Goal: Task Accomplishment & Management: Complete application form

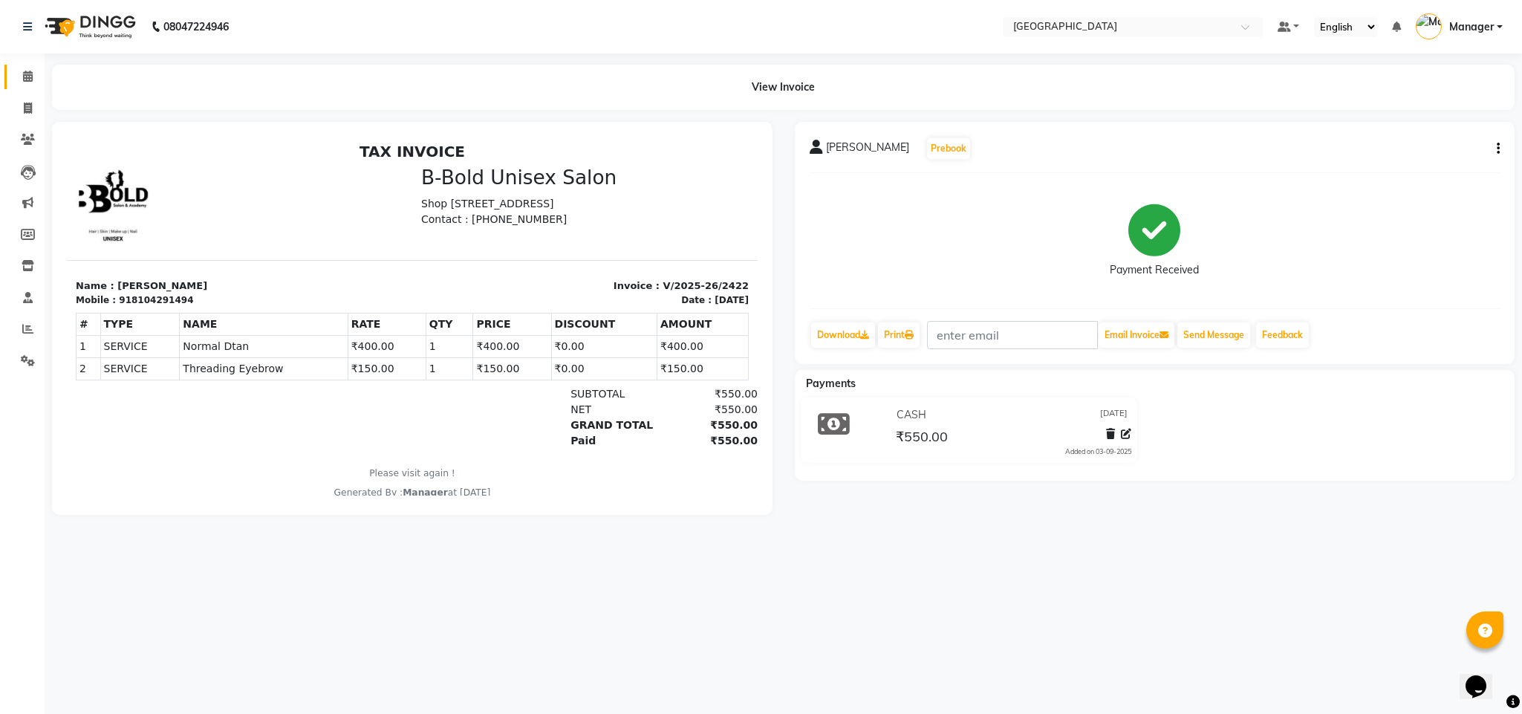
click at [22, 88] on link "Calendar" at bounding box center [22, 77] width 36 height 25
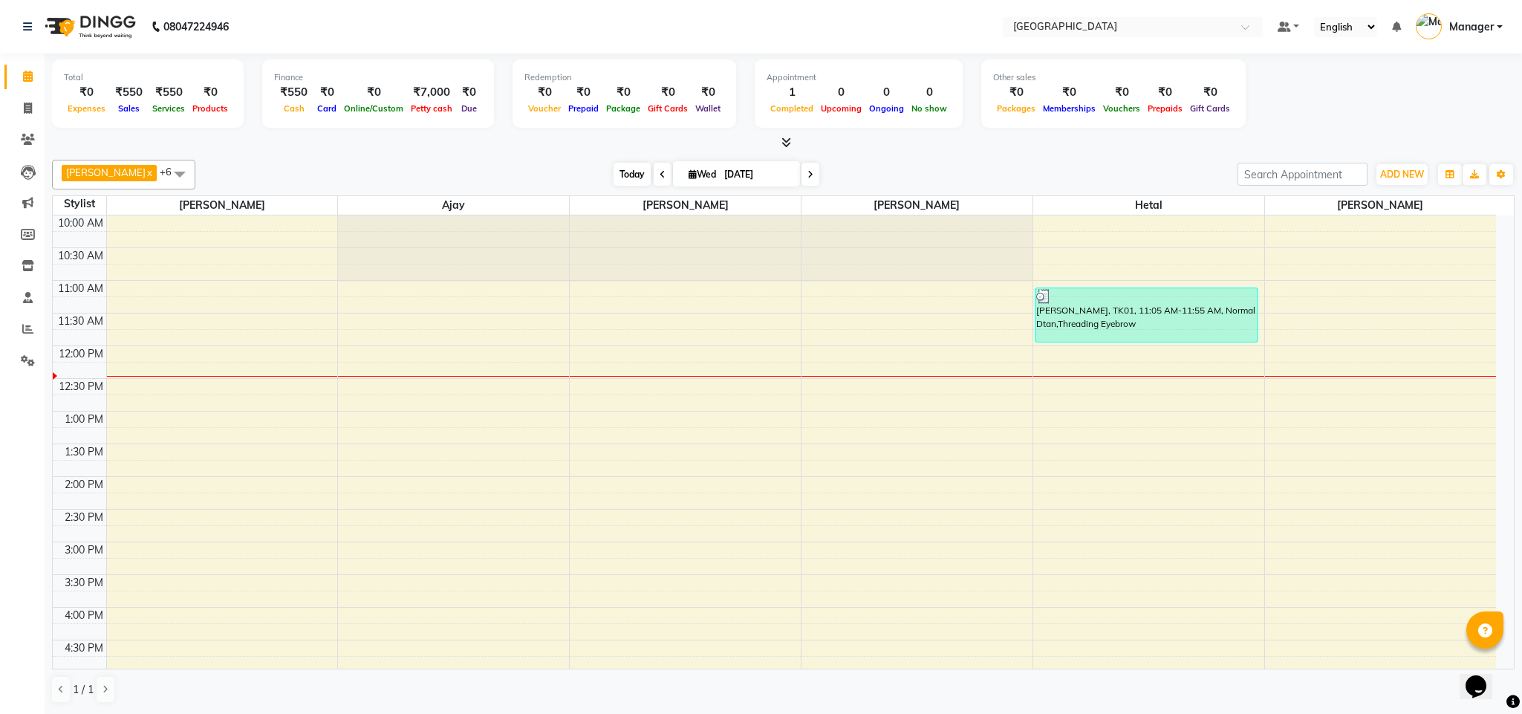
click at [620, 169] on span "Today" at bounding box center [632, 174] width 37 height 23
click at [629, 163] on span "Today" at bounding box center [632, 174] width 37 height 23
click at [168, 172] on span at bounding box center [180, 174] width 30 height 28
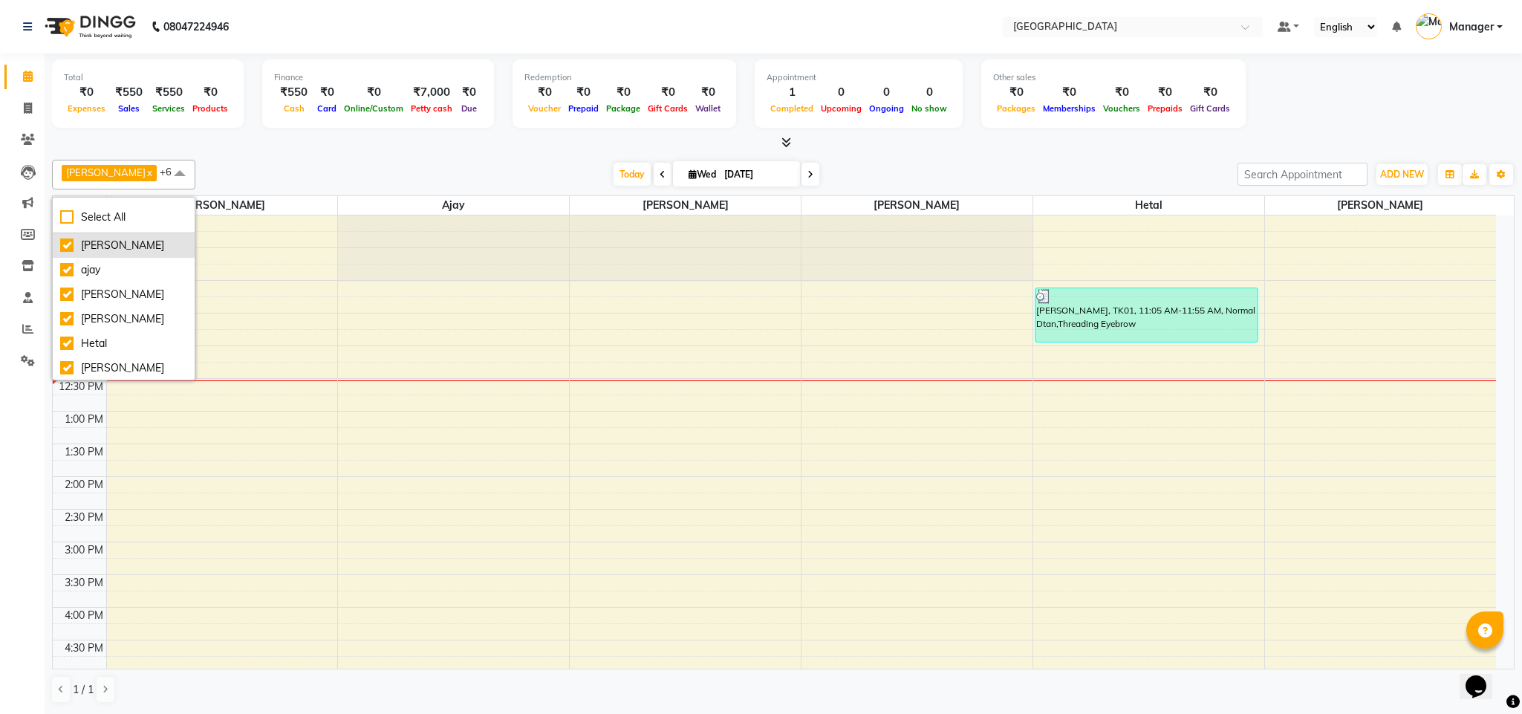
click at [61, 243] on div "[PERSON_NAME]" at bounding box center [123, 246] width 127 height 16
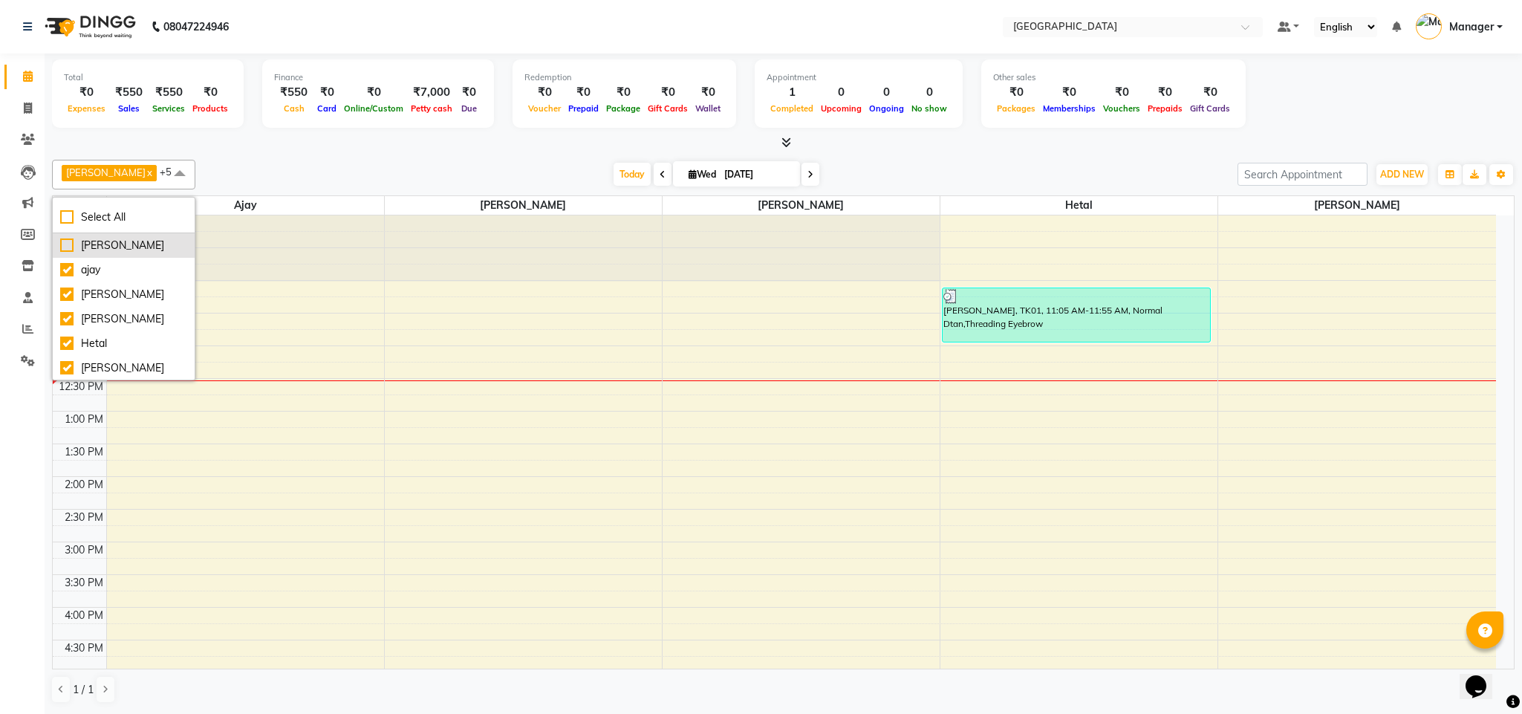
click at [61, 243] on div "[PERSON_NAME]" at bounding box center [123, 246] width 127 height 16
checkbox input "true"
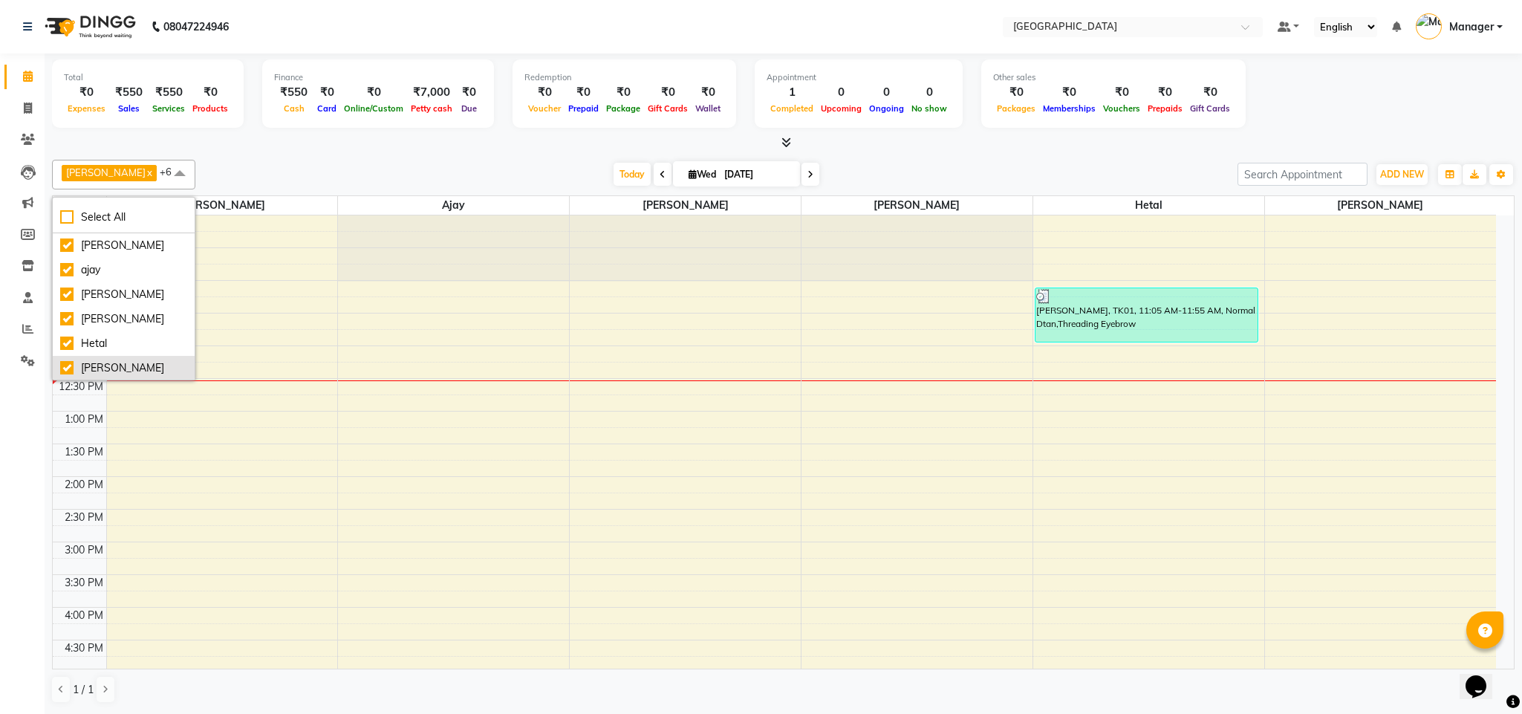
click at [61, 364] on div "[PERSON_NAME]" at bounding box center [123, 368] width 127 height 16
checkbox input "false"
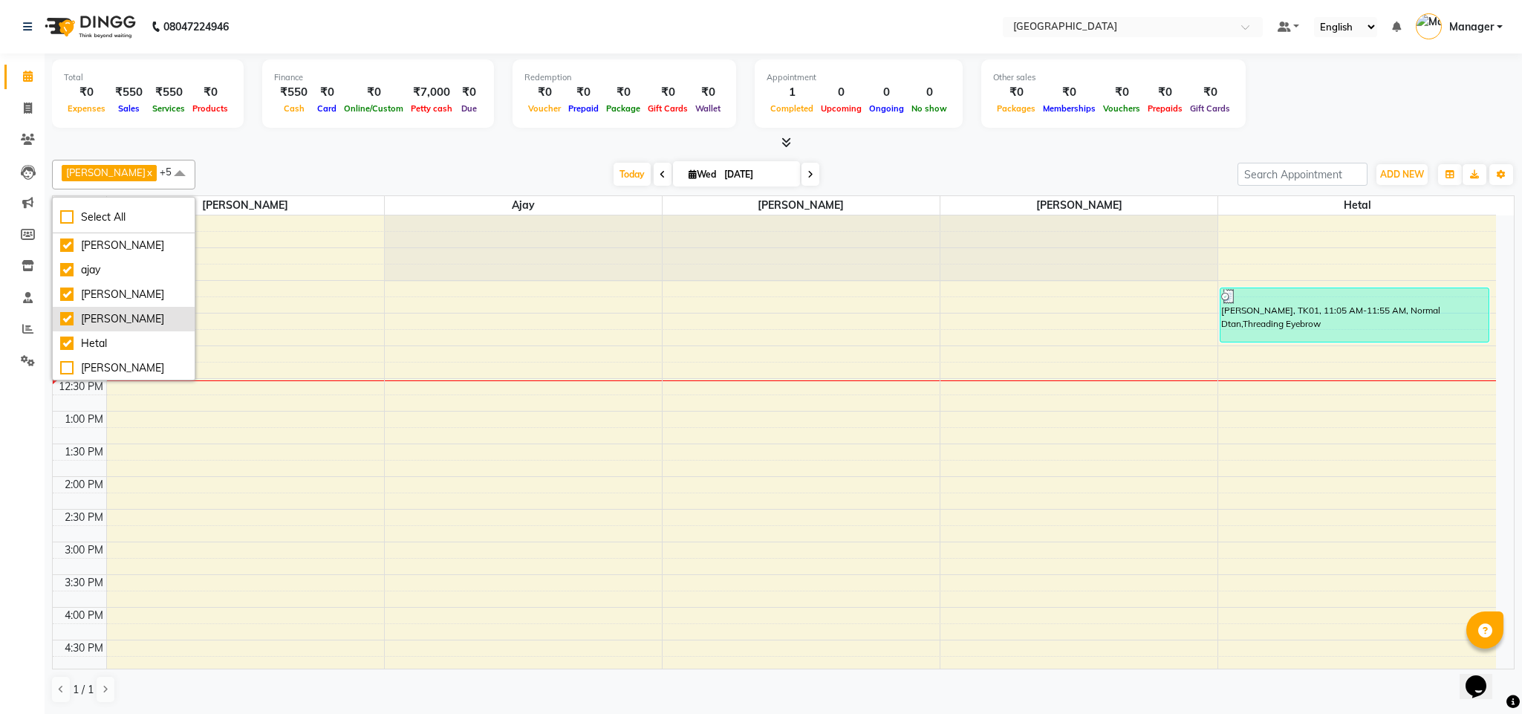
click at [63, 327] on div "[PERSON_NAME]" at bounding box center [123, 319] width 127 height 16
checkbox input "false"
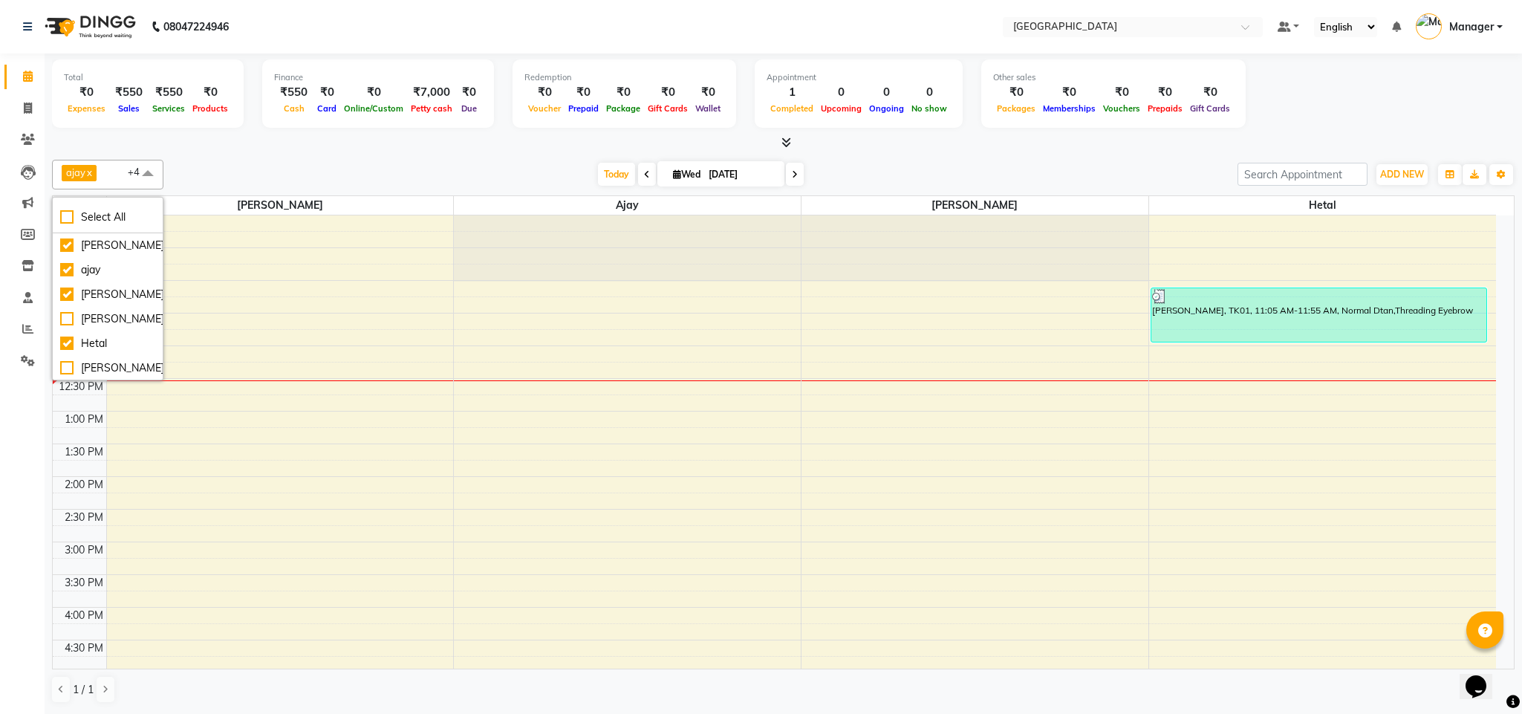
click at [484, 192] on div "ajay x [PERSON_NAME] x [PERSON_NAME] x [PERSON_NAME] x [PERSON_NAME] x +4 Selec…" at bounding box center [783, 432] width 1463 height 556
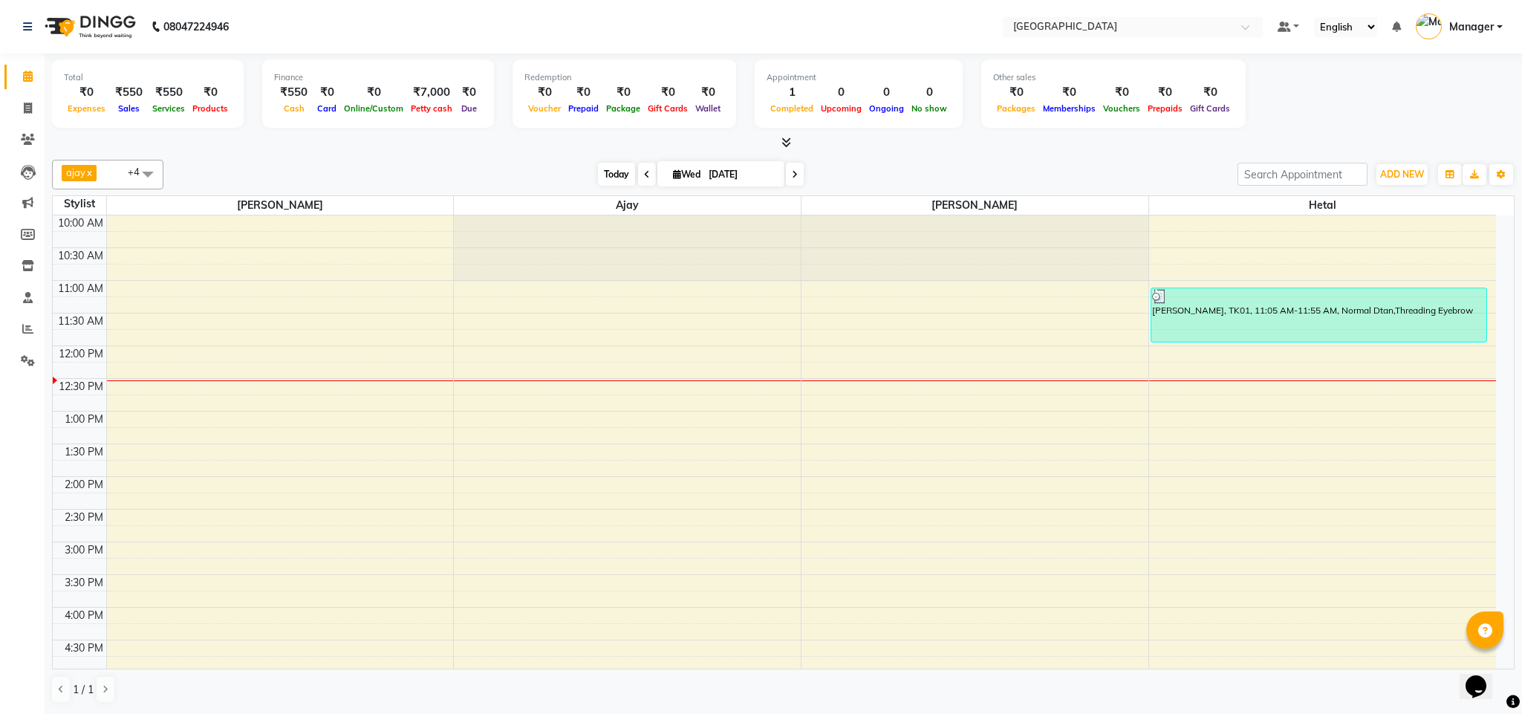
click at [604, 181] on span "Today" at bounding box center [616, 174] width 37 height 23
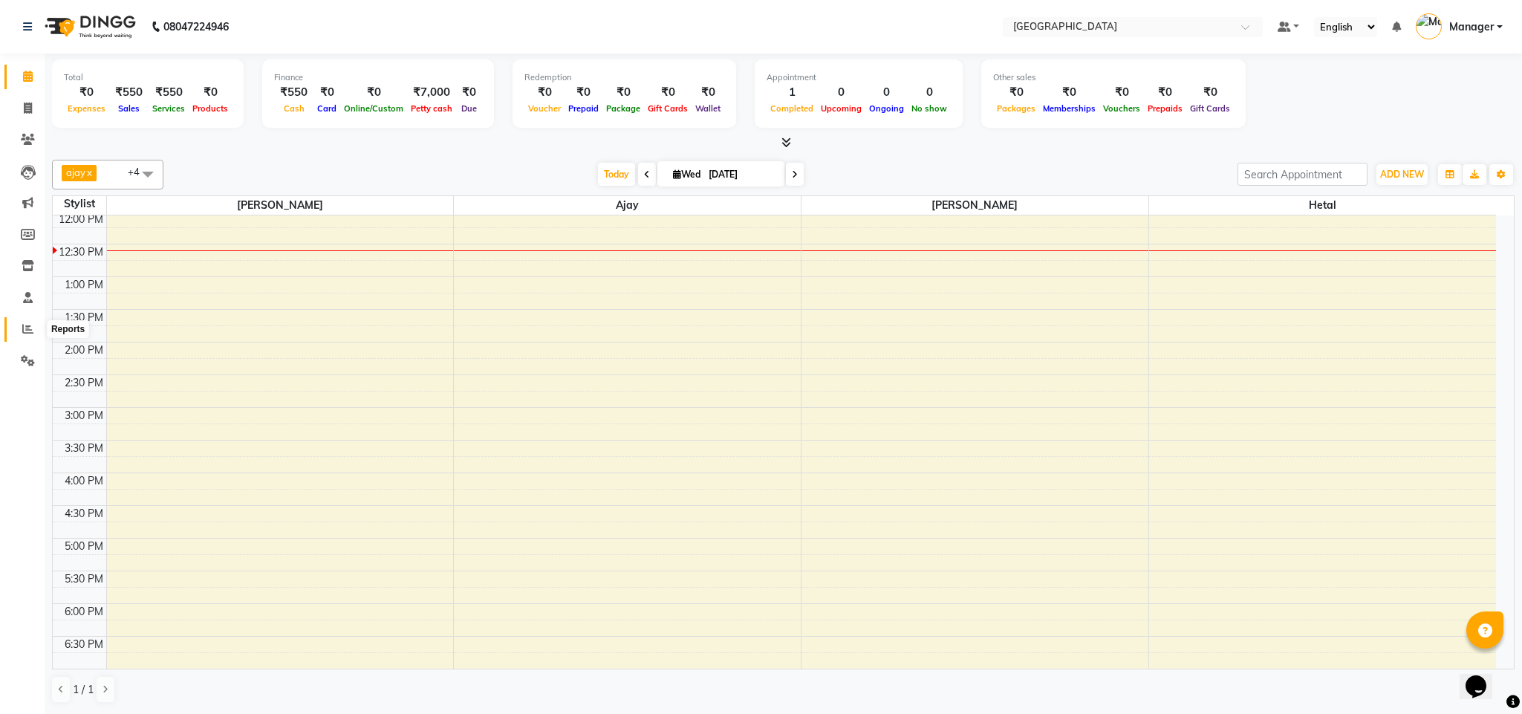
click at [31, 324] on icon at bounding box center [27, 328] width 11 height 11
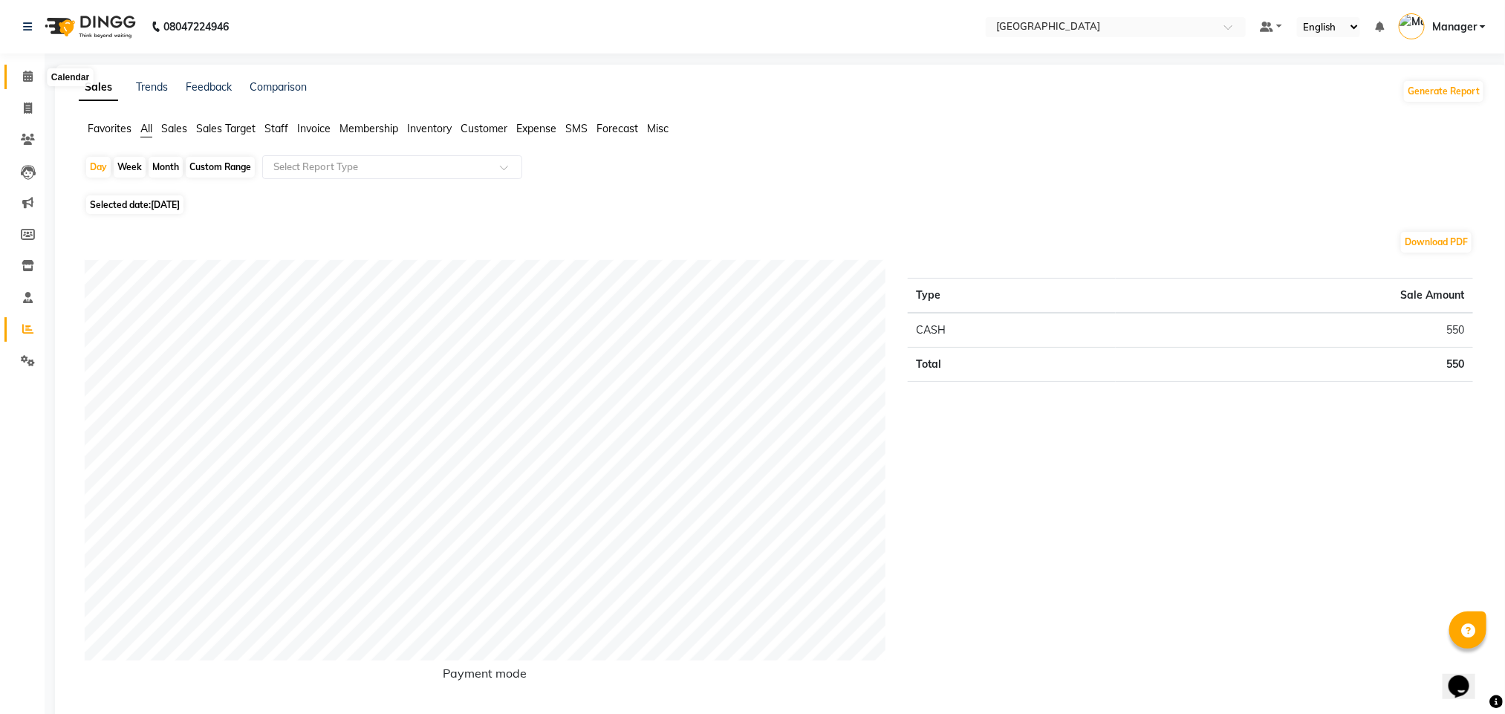
click at [25, 77] on icon at bounding box center [28, 76] width 10 height 11
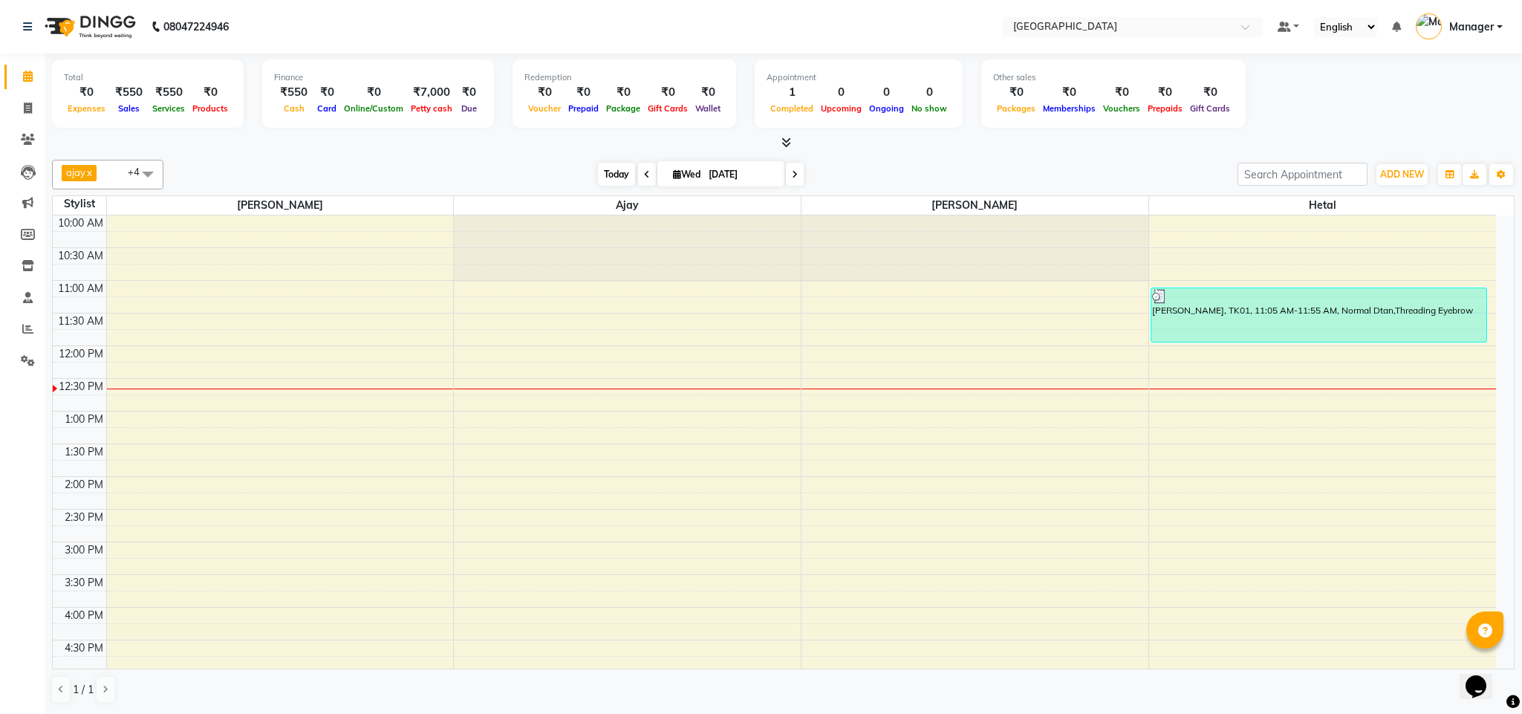
click at [605, 181] on span "Today" at bounding box center [616, 174] width 37 height 23
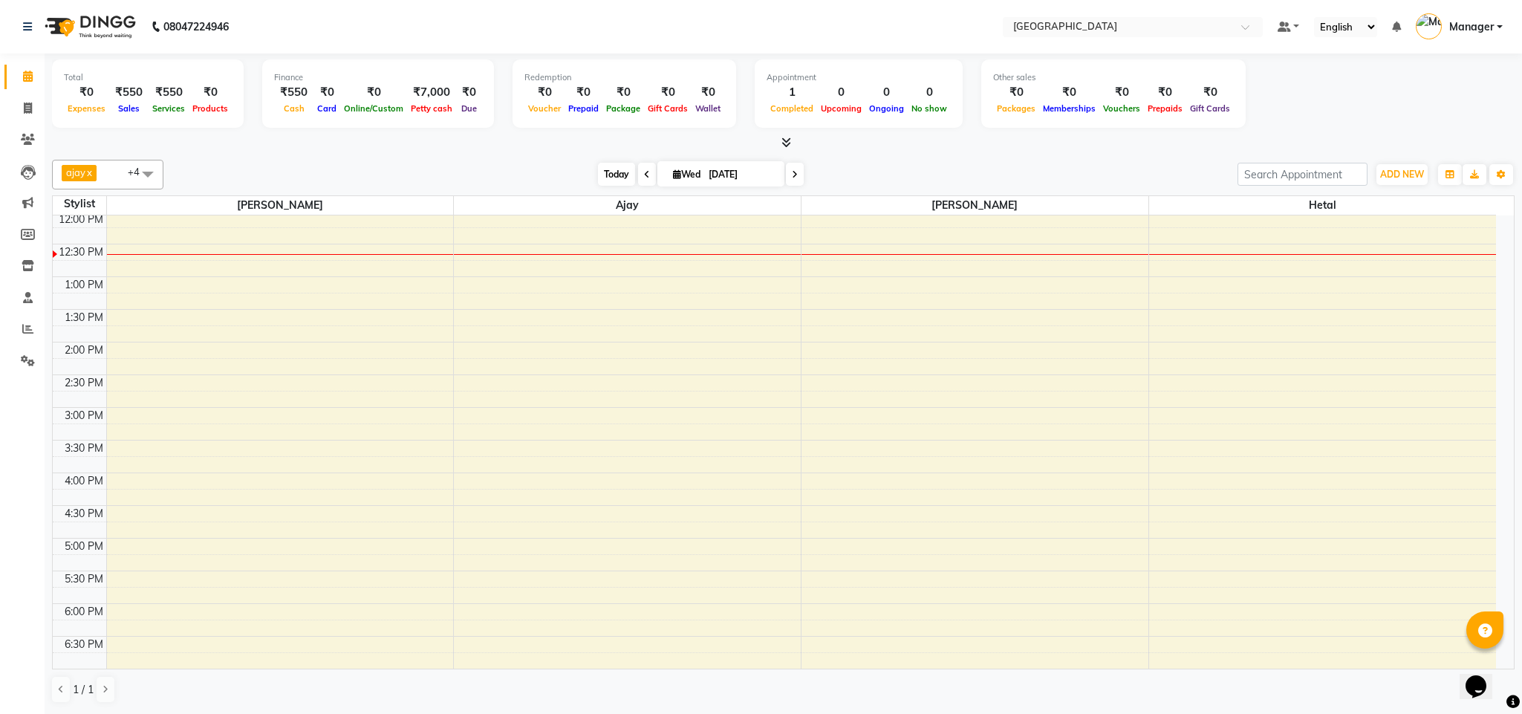
click at [605, 181] on span "Today" at bounding box center [616, 174] width 37 height 23
click at [1392, 179] on span "ADD NEW" at bounding box center [1402, 174] width 44 height 11
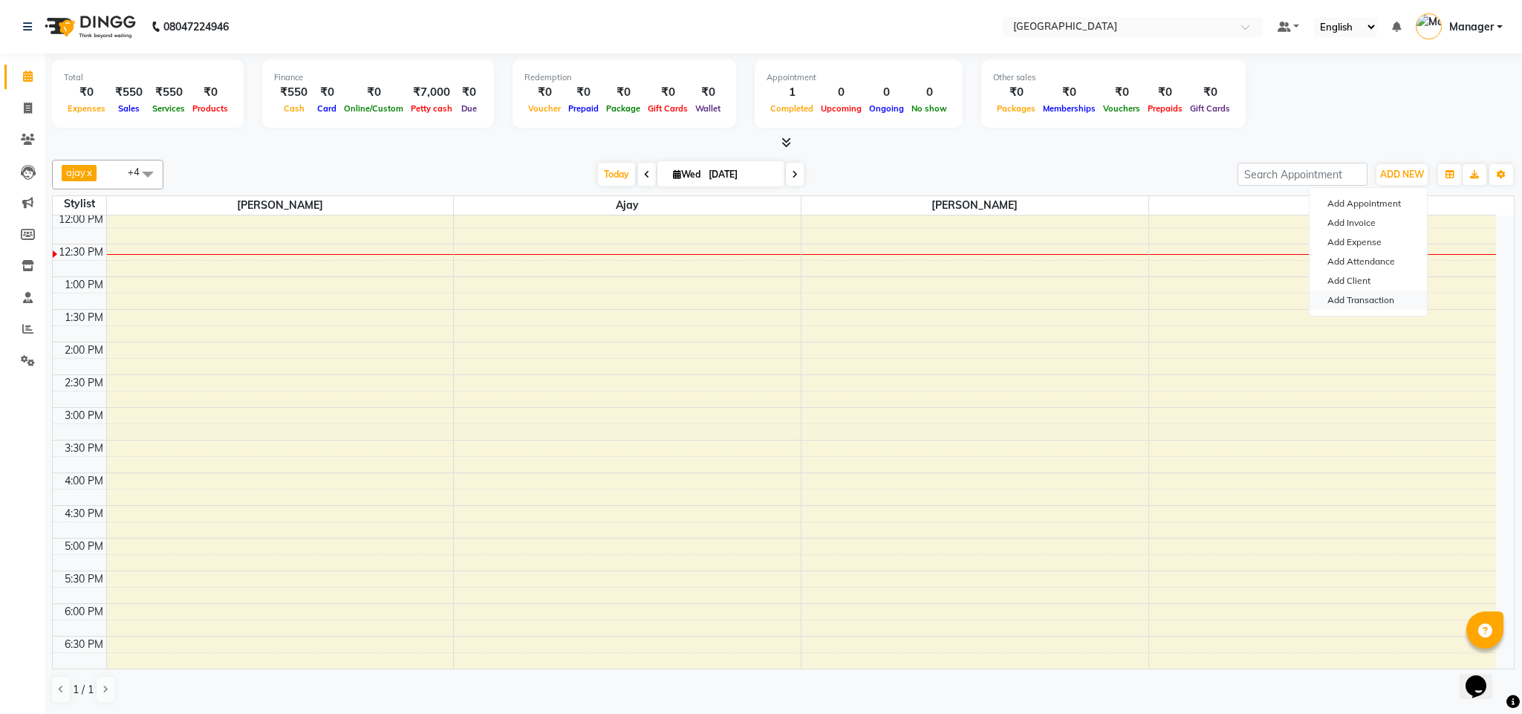
click at [1337, 302] on link "Add Transaction" at bounding box center [1368, 299] width 117 height 19
select select "direct"
select select
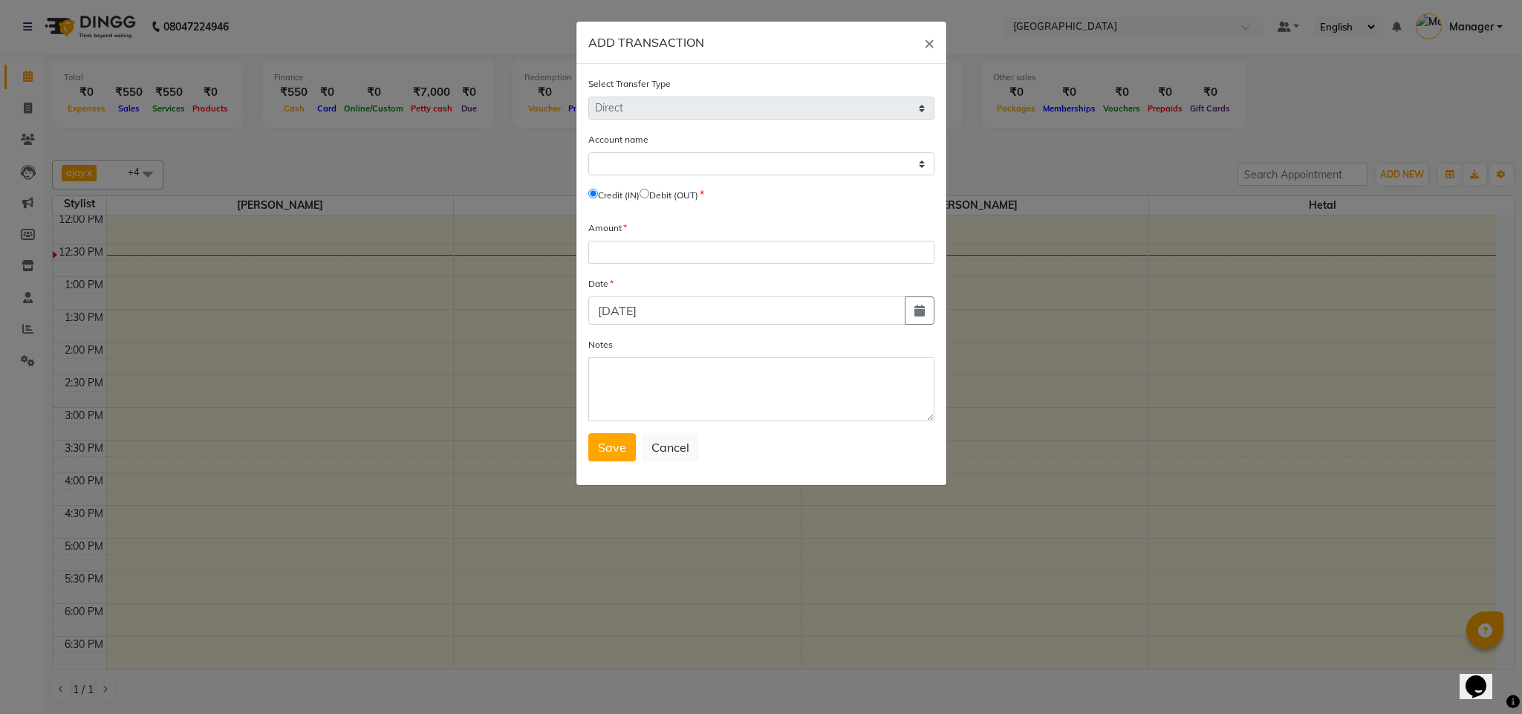
click at [653, 187] on div "Credit (IN) Debit (OUT)" at bounding box center [761, 197] width 346 height 21
click at [649, 196] on input "radio" at bounding box center [645, 194] width 10 height 10
radio input "true"
click at [696, 170] on select "Select Petty Cash Default Account" at bounding box center [761, 163] width 346 height 23
select select "6454"
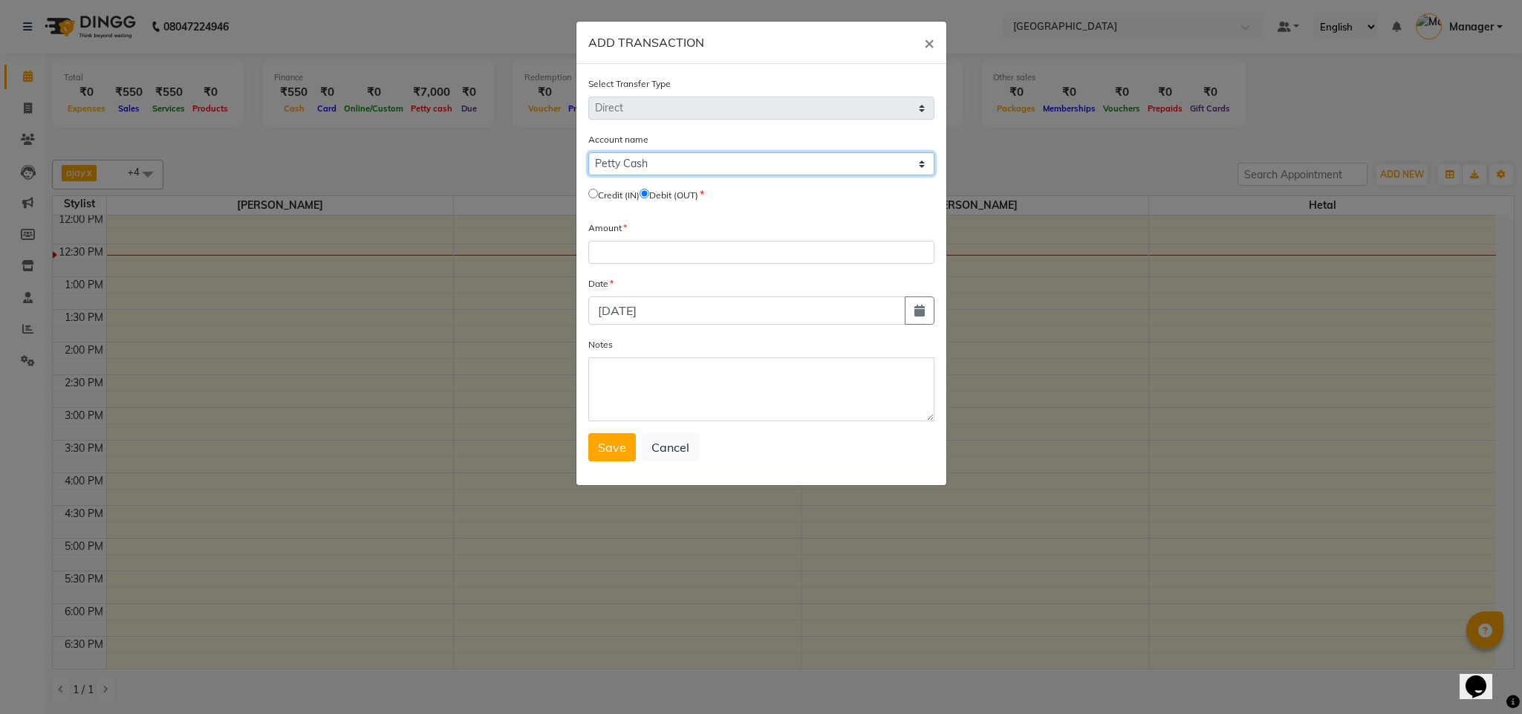
click at [588, 152] on select "Select Petty Cash Default Account" at bounding box center [761, 163] width 346 height 23
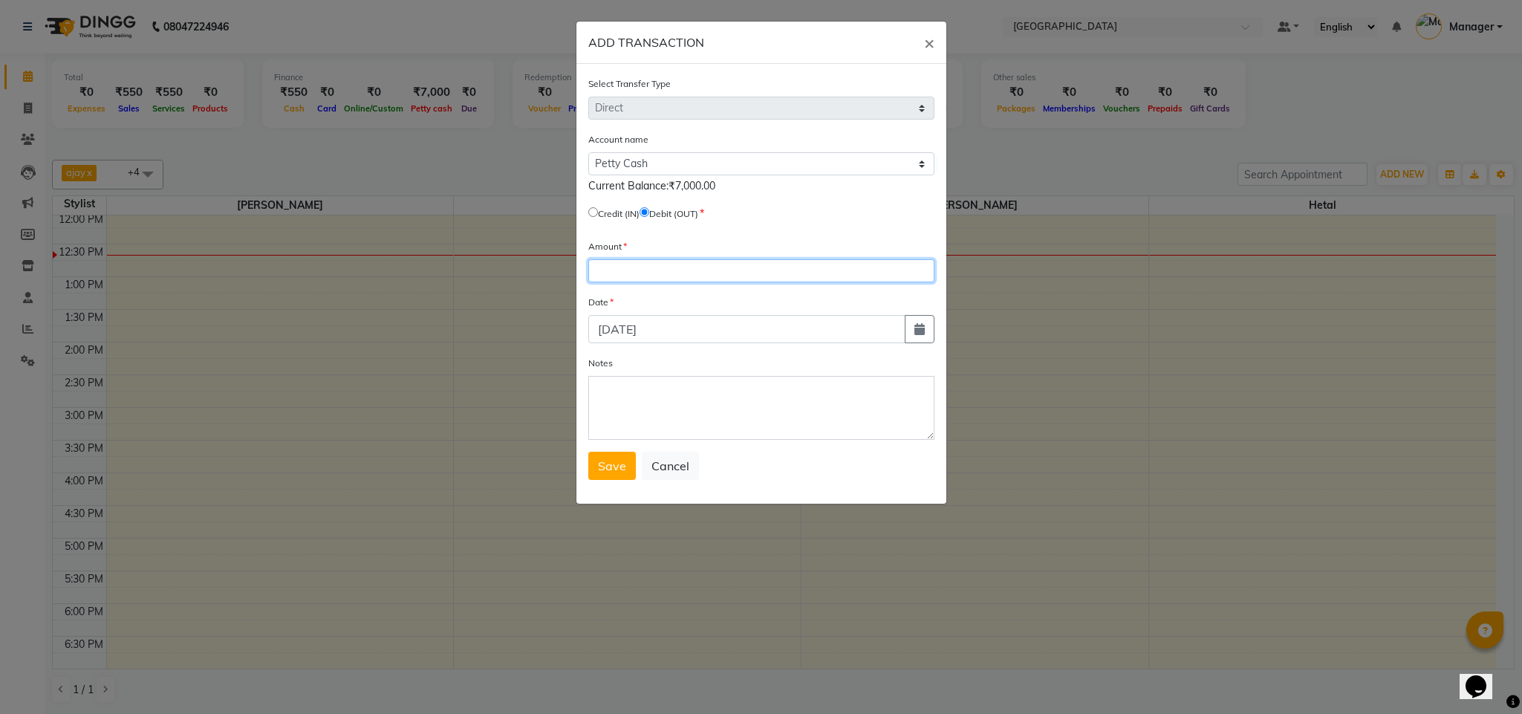
click at [658, 259] on input "number" at bounding box center [761, 270] width 346 height 23
type input "6270"
click at [615, 466] on span "Save" at bounding box center [612, 465] width 28 height 15
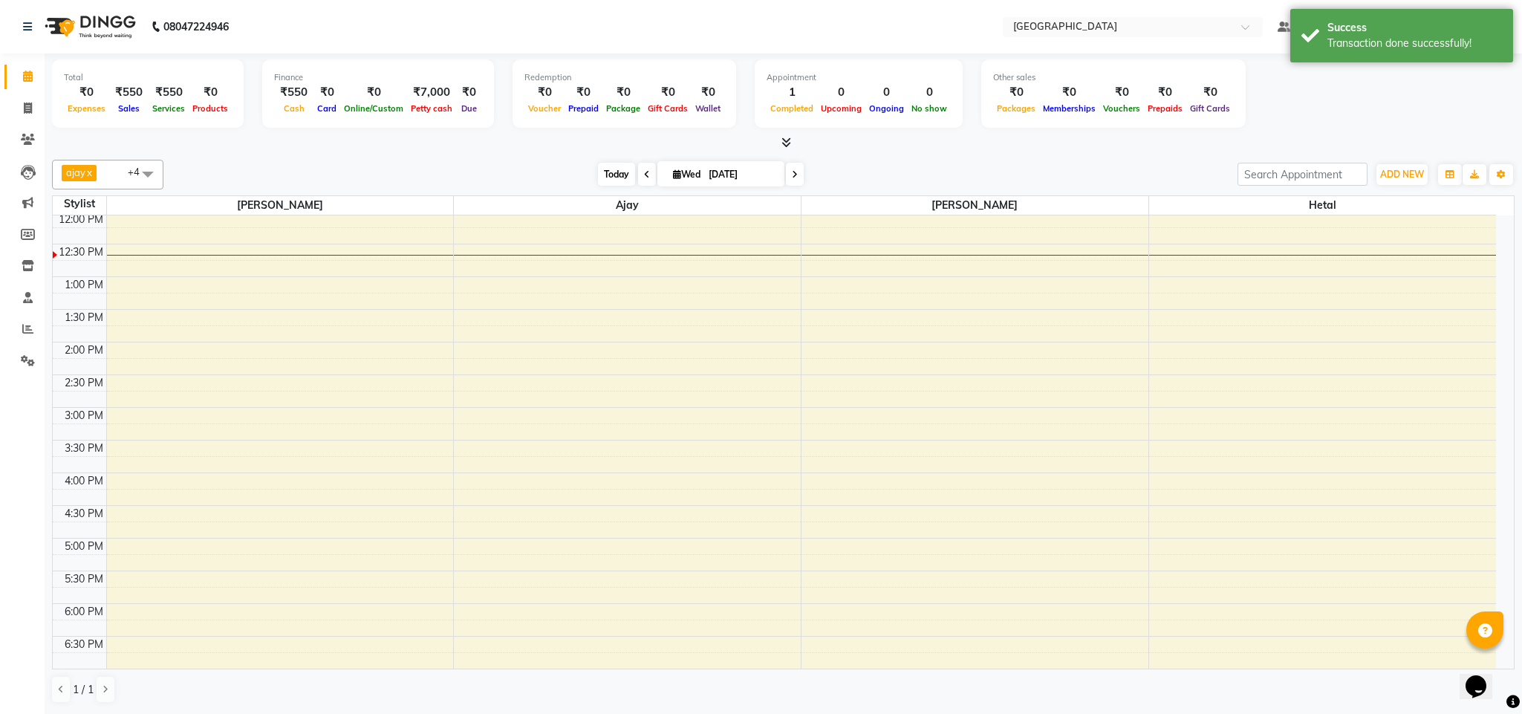
click at [613, 168] on span "Today" at bounding box center [616, 174] width 37 height 23
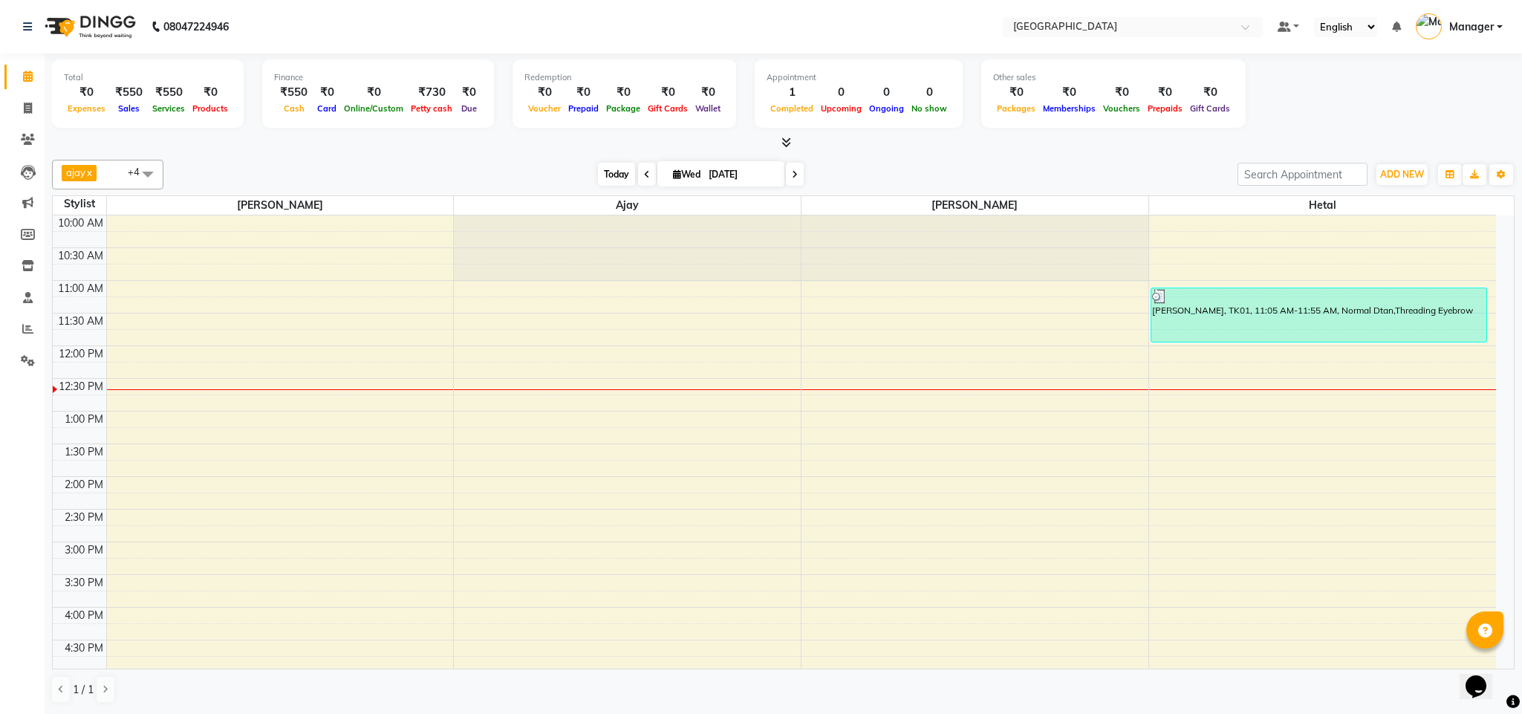
click at [609, 183] on span "Today" at bounding box center [616, 174] width 37 height 23
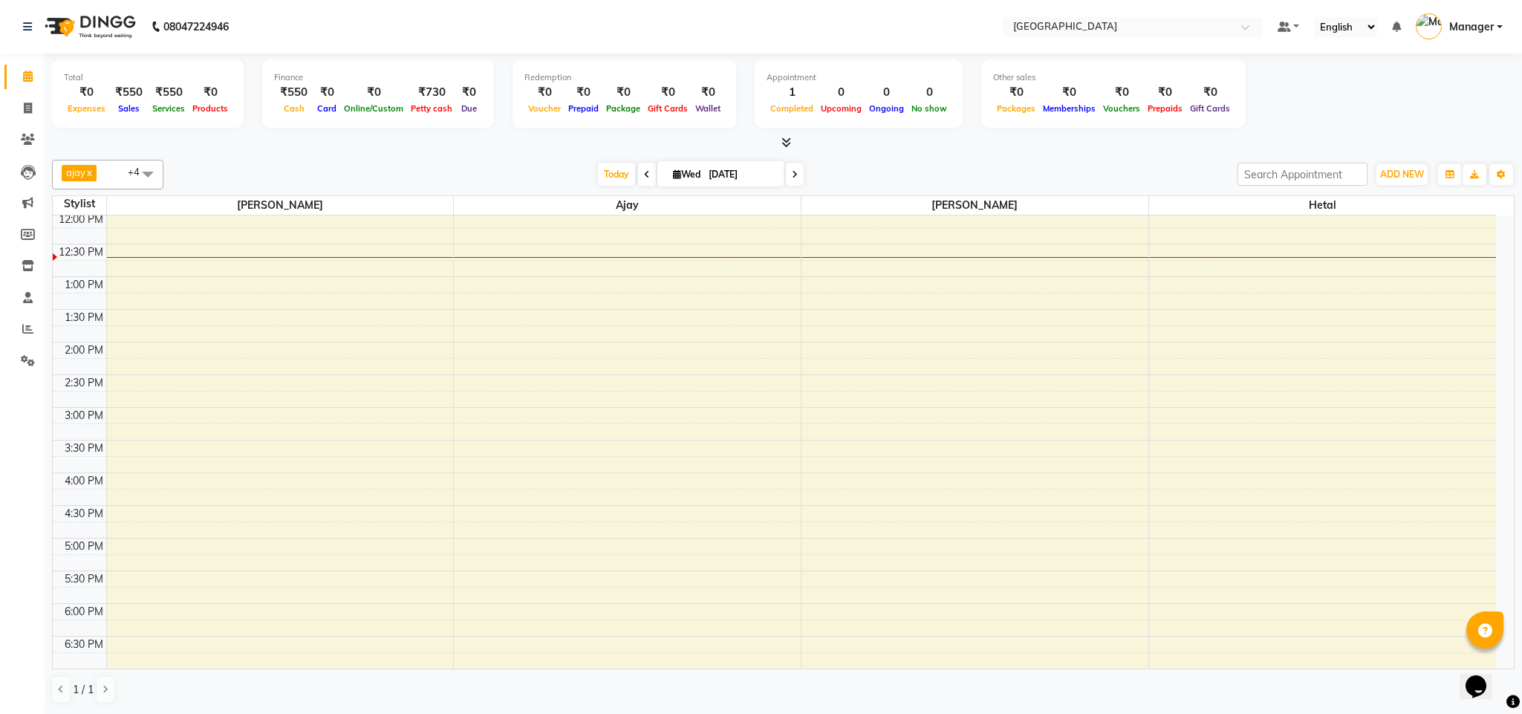
click at [992, 157] on div "ajay x [PERSON_NAME] x [PERSON_NAME] x [PERSON_NAME] x [PERSON_NAME] x +4 Selec…" at bounding box center [783, 432] width 1463 height 556
click at [615, 168] on span "Today" at bounding box center [616, 174] width 37 height 23
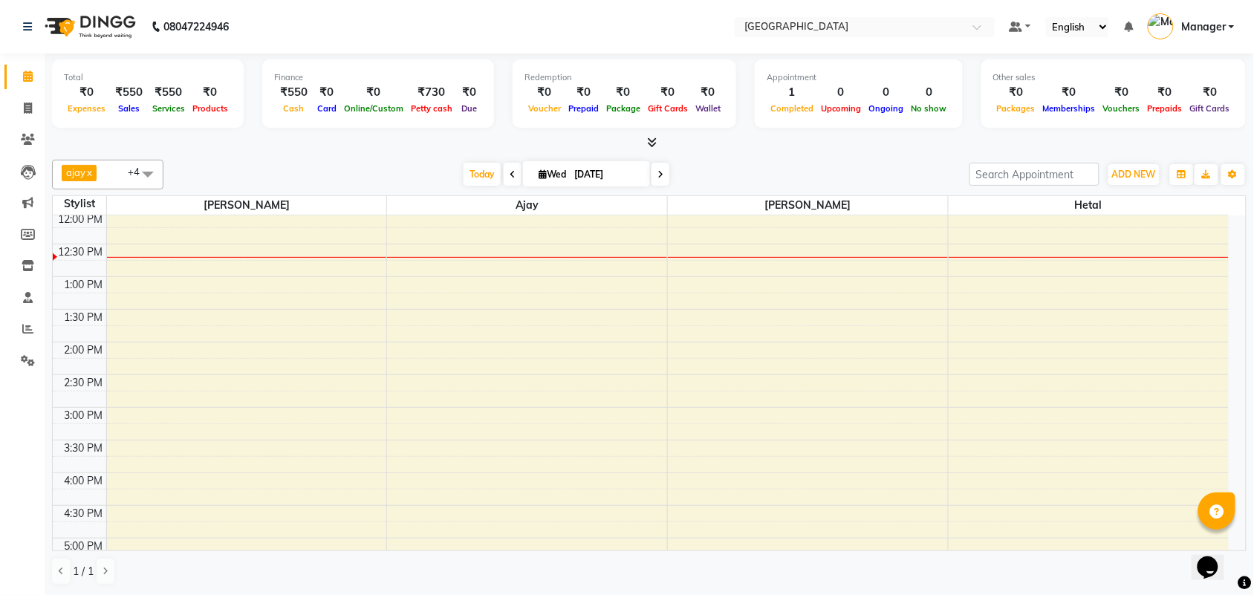
click at [747, 167] on div "[DATE] [DATE]" at bounding box center [566, 174] width 791 height 22
click at [464, 173] on span "Today" at bounding box center [482, 174] width 37 height 23
click at [16, 100] on span at bounding box center [28, 108] width 26 height 17
select select "service"
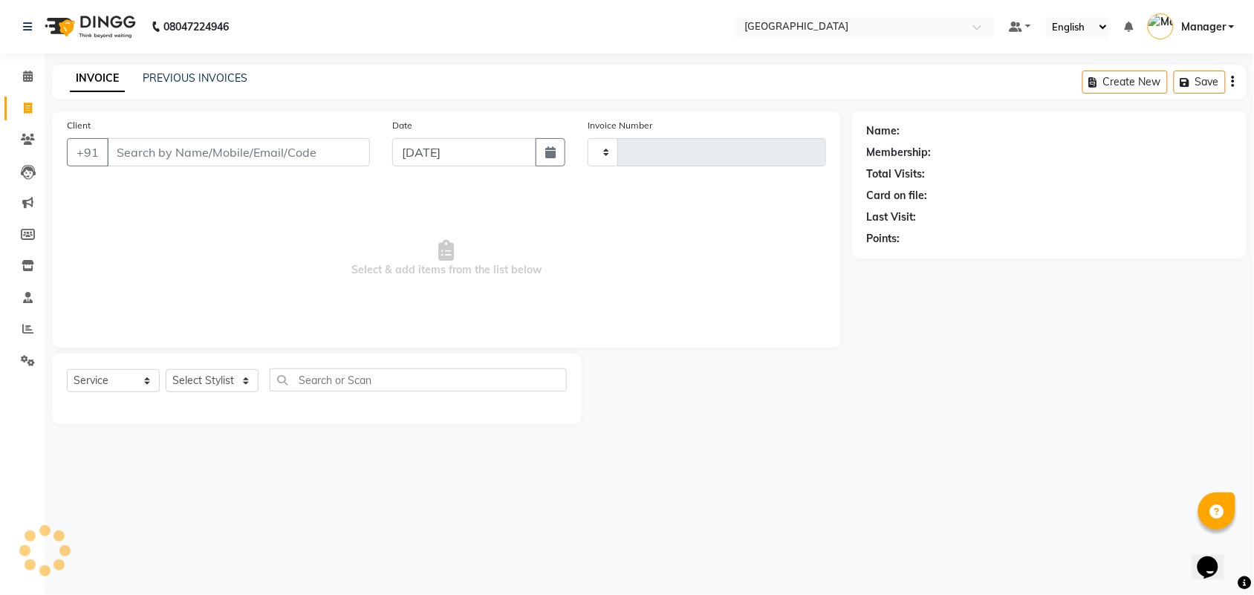
type input "2423"
select select "7353"
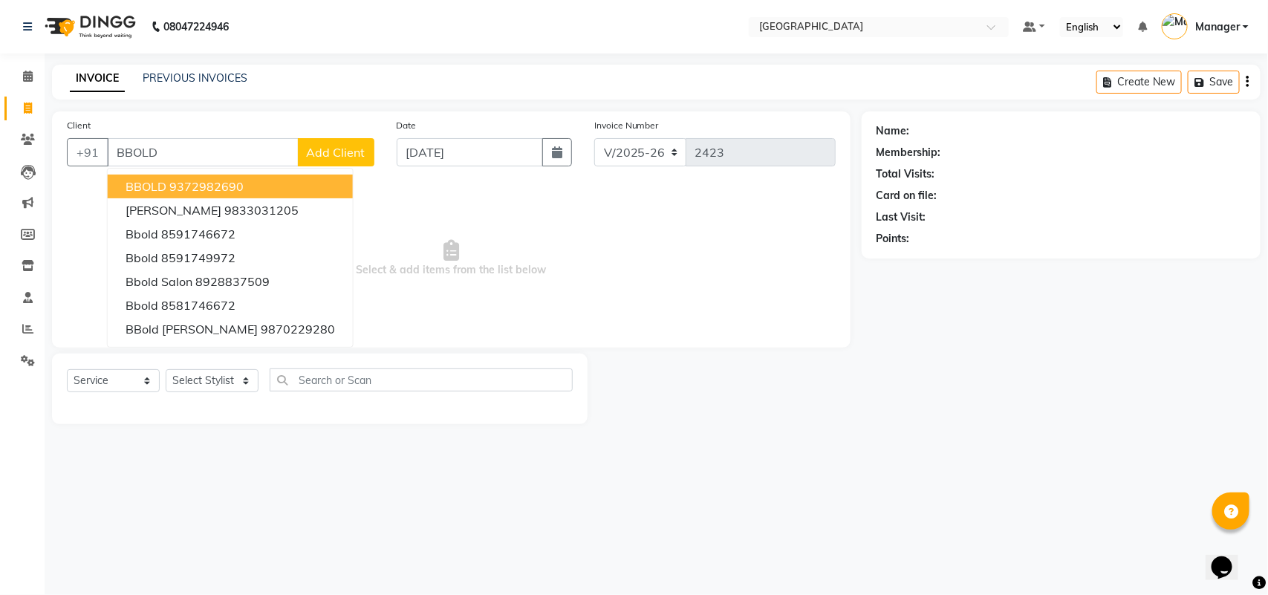
click at [158, 176] on button "BBOLD 9372982690" at bounding box center [230, 187] width 245 height 24
type input "9372982690"
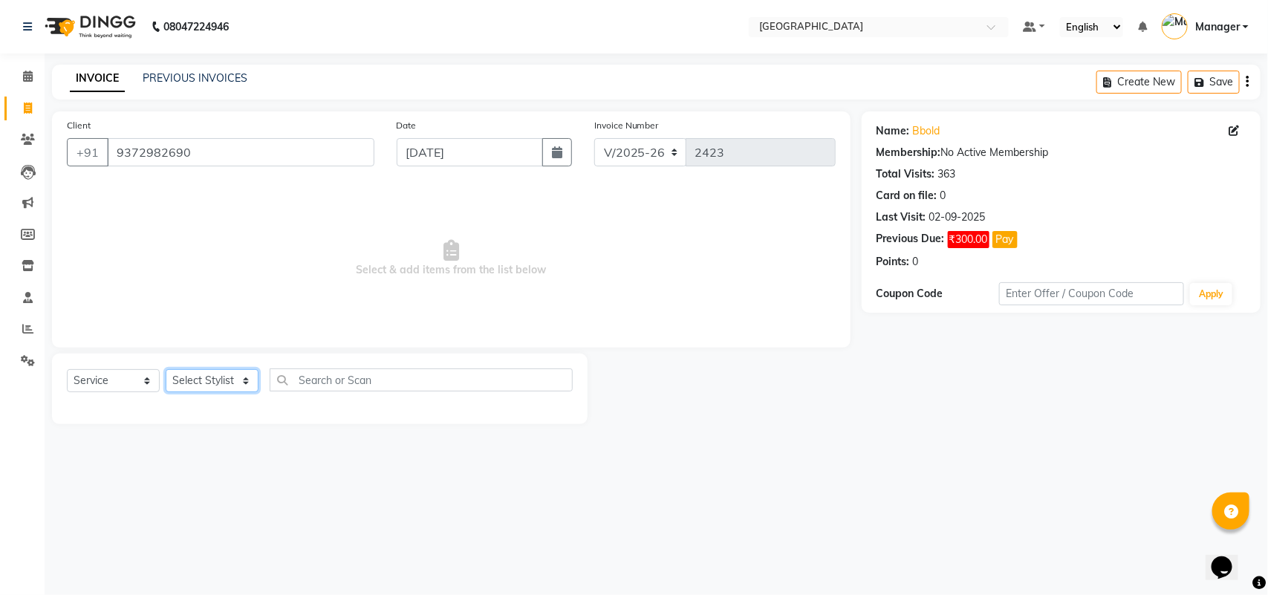
click at [186, 374] on select "Select Stylist [PERSON_NAME] [PERSON_NAME] [PERSON_NAME] [PERSON_NAME] Manager …" at bounding box center [212, 380] width 93 height 23
select select "63648"
click at [166, 369] on select "Select Stylist [PERSON_NAME] [PERSON_NAME] [PERSON_NAME] [PERSON_NAME] Manager …" at bounding box center [212, 380] width 93 height 23
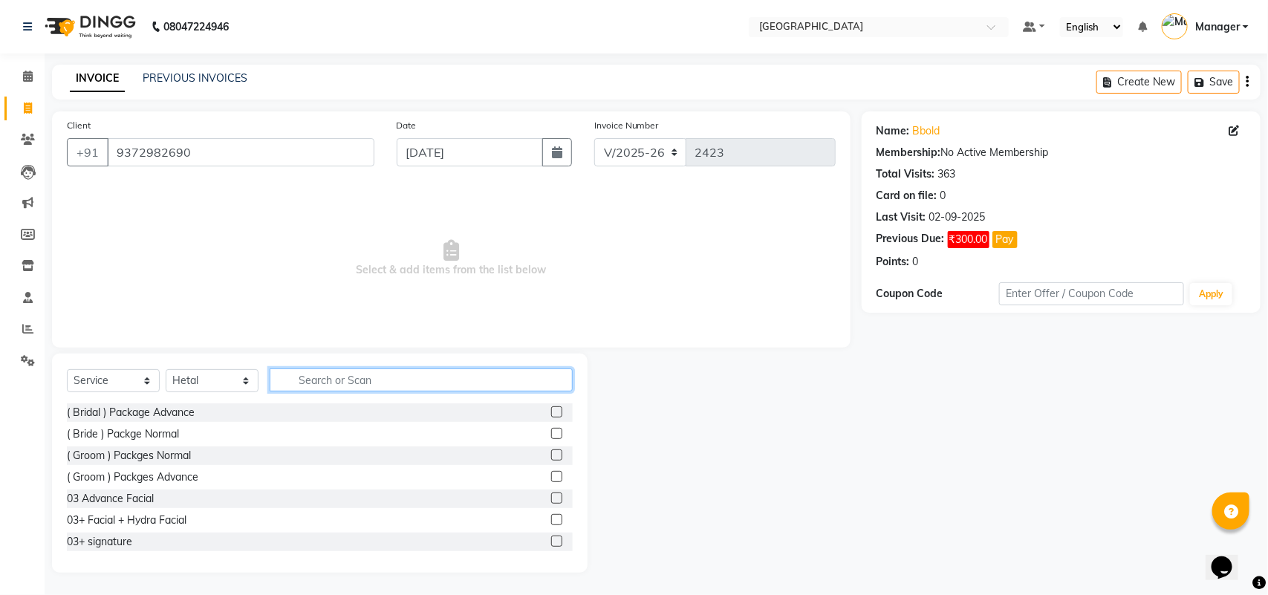
click at [379, 388] on input "text" at bounding box center [421, 380] width 303 height 23
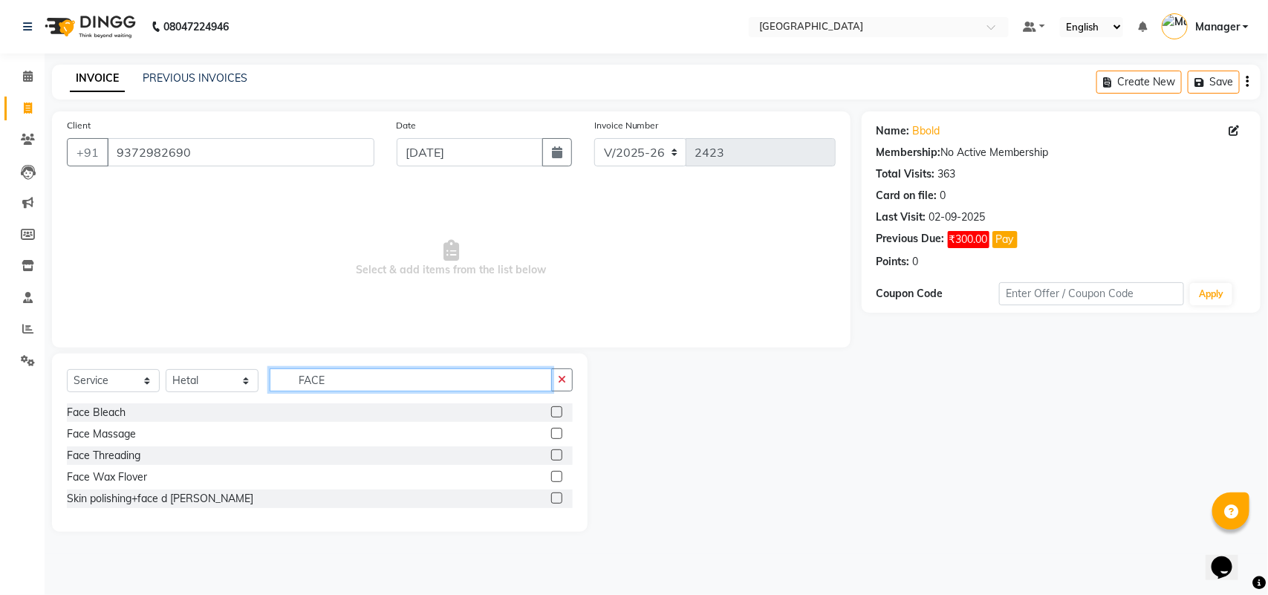
type input "FACE"
click at [561, 455] on label at bounding box center [556, 454] width 11 height 11
click at [561, 455] on input "checkbox" at bounding box center [556, 456] width 10 height 10
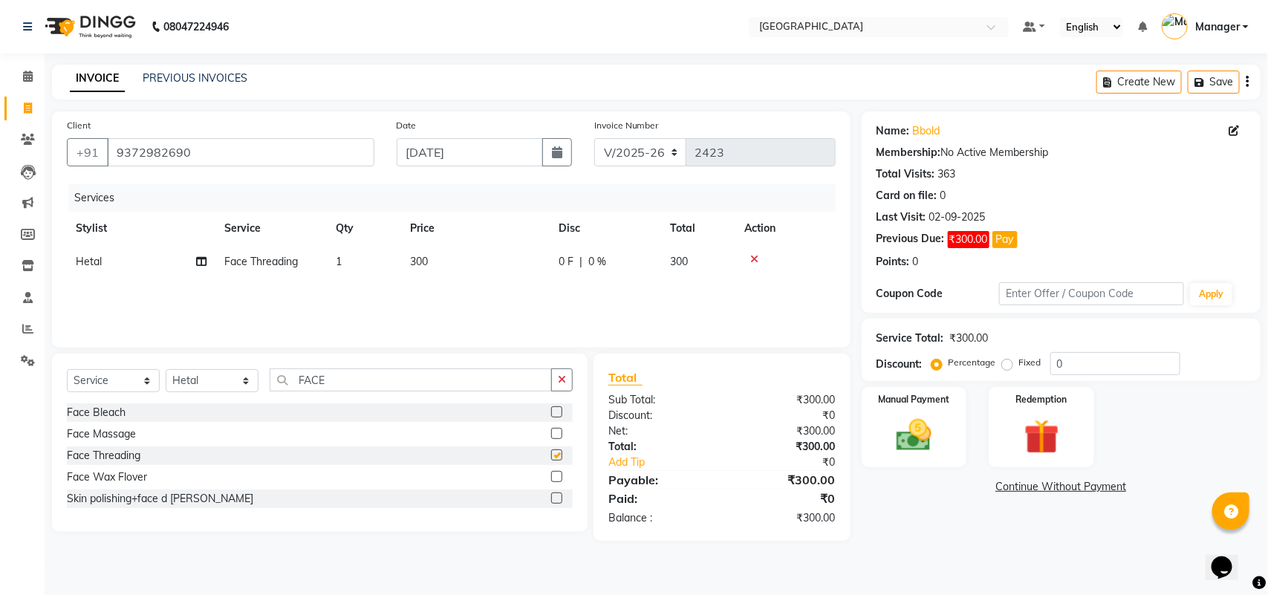
checkbox input "false"
click at [443, 280] on div "Services Stylist Service Qty Price Disc Total Action [PERSON_NAME] Face Threadi…" at bounding box center [451, 258] width 769 height 149
click at [448, 261] on td "300" at bounding box center [475, 261] width 149 height 33
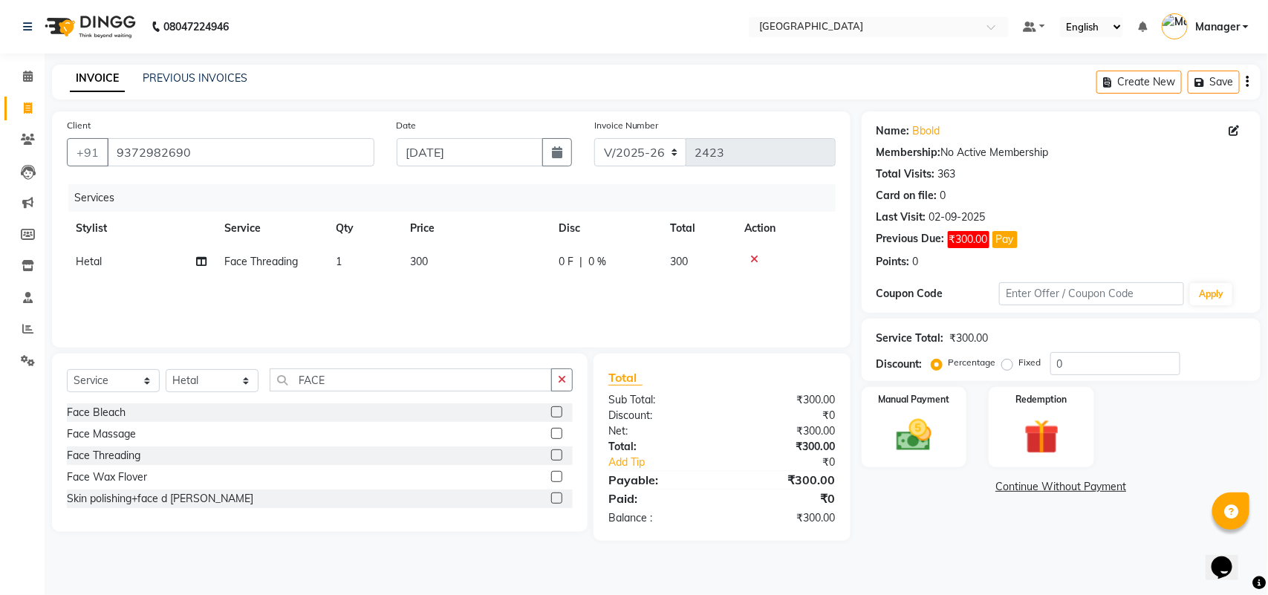
select select "63648"
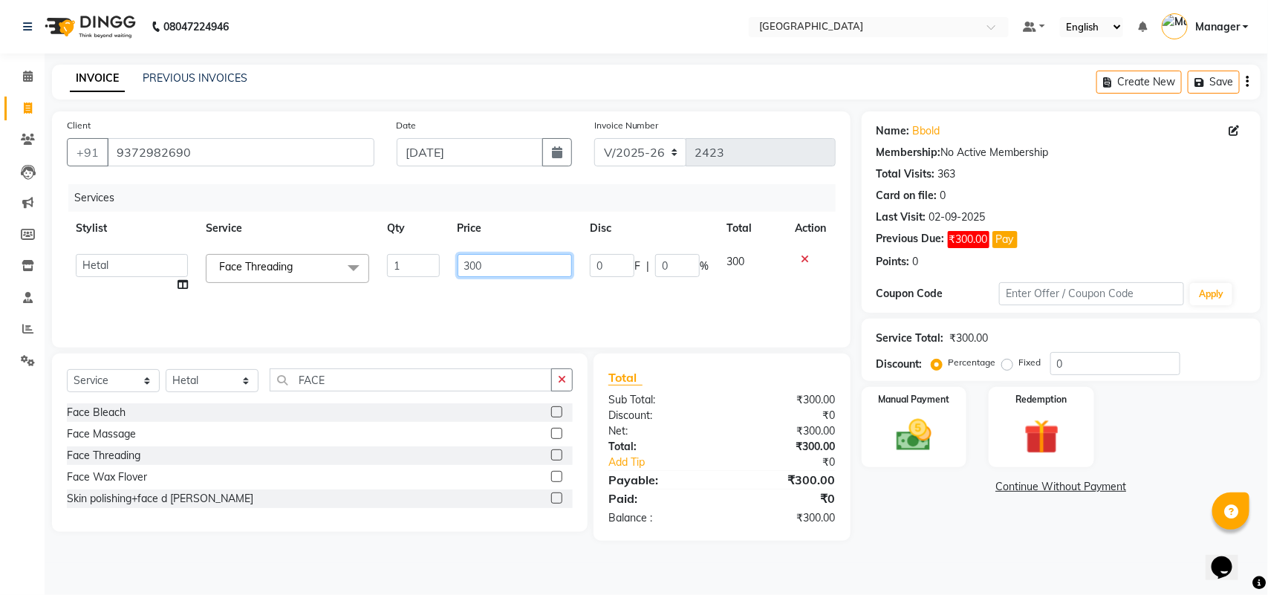
click at [465, 262] on input "300" at bounding box center [515, 265] width 115 height 23
type input "130"
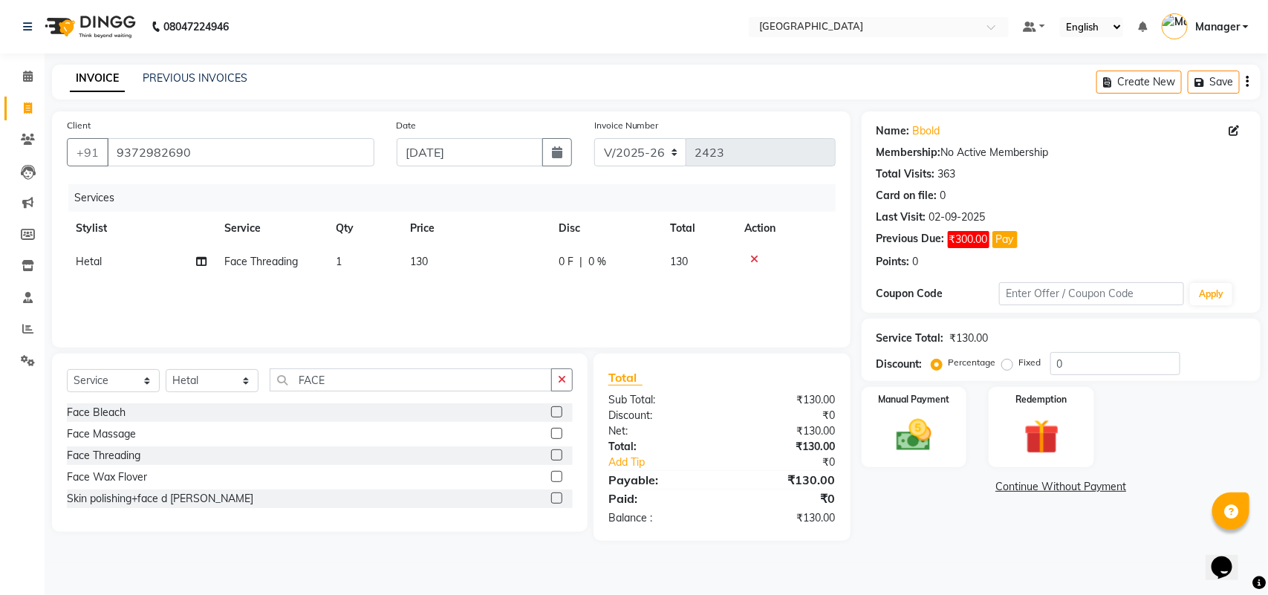
click at [489, 282] on div "Services Stylist Service Qty Price Disc Total Action [PERSON_NAME] Face Threadi…" at bounding box center [451, 258] width 769 height 149
click at [908, 421] on img at bounding box center [914, 436] width 59 height 42
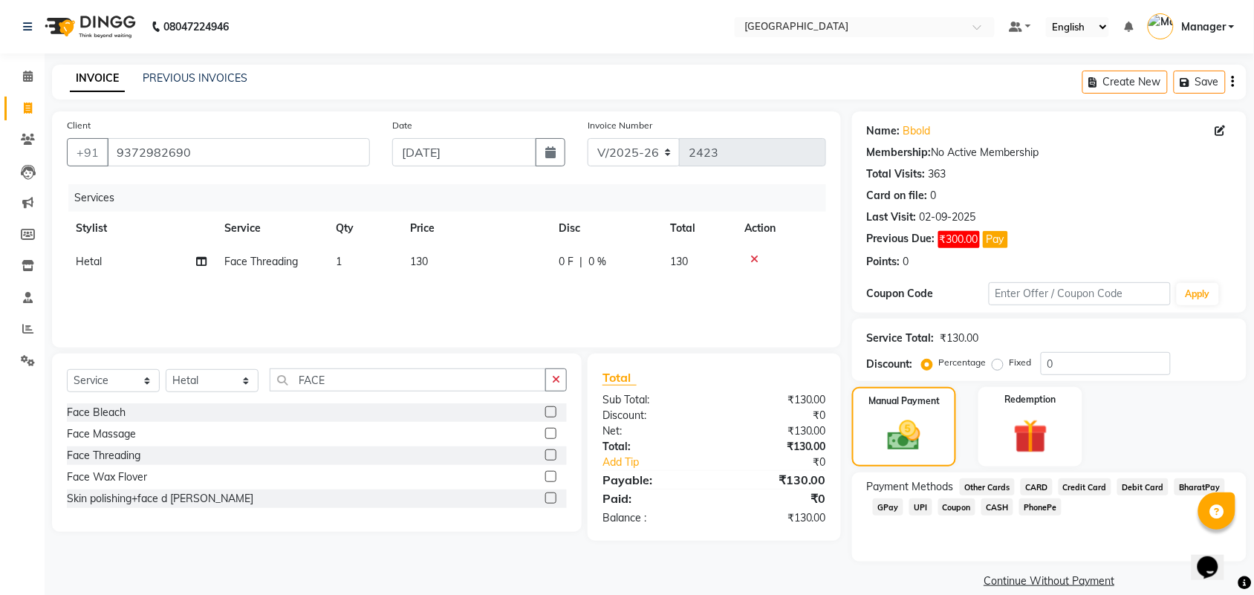
click at [988, 505] on span "CASH" at bounding box center [997, 507] width 32 height 17
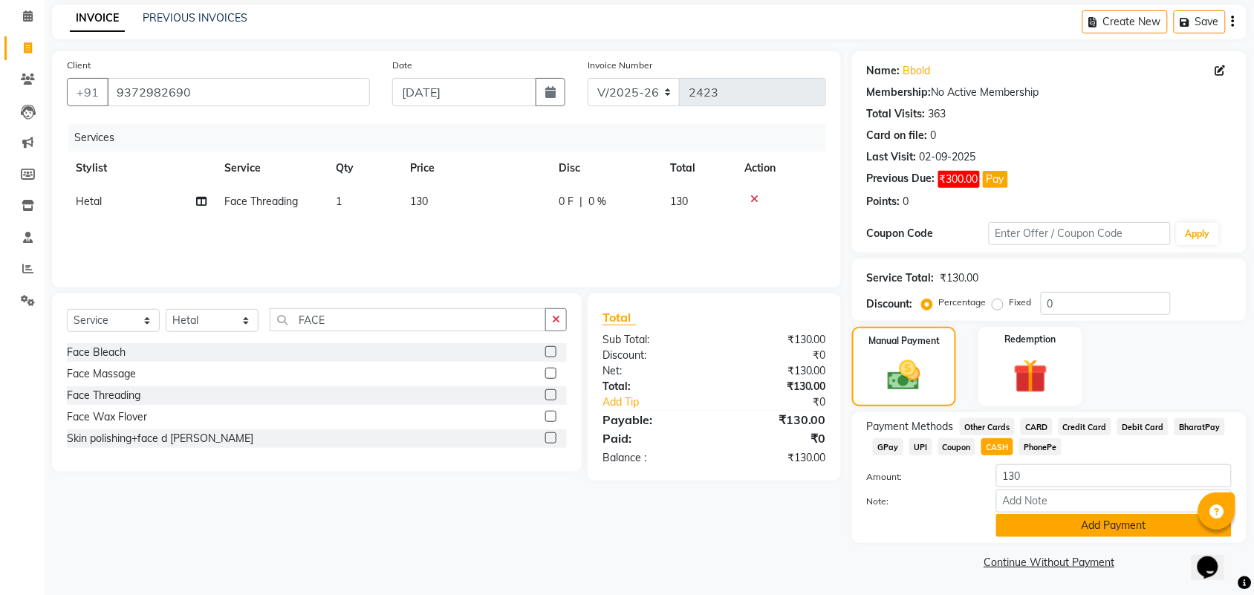
click at [1129, 522] on button "Add Payment" at bounding box center [1114, 525] width 236 height 23
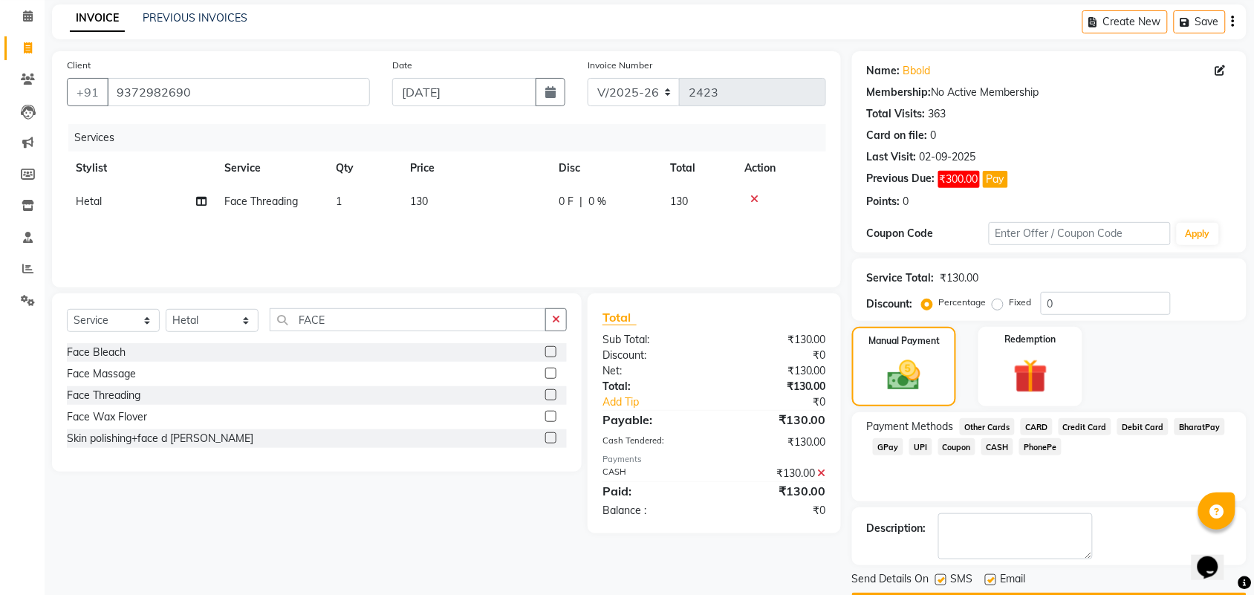
scroll to position [105, 0]
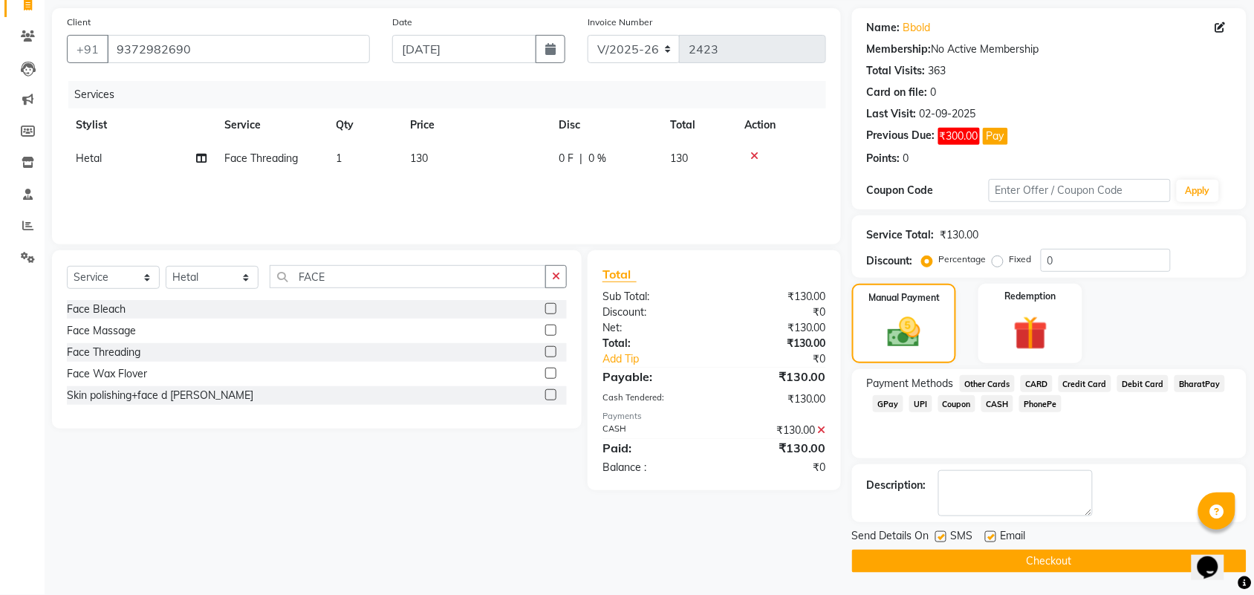
click at [1081, 551] on button "Checkout" at bounding box center [1049, 561] width 395 height 23
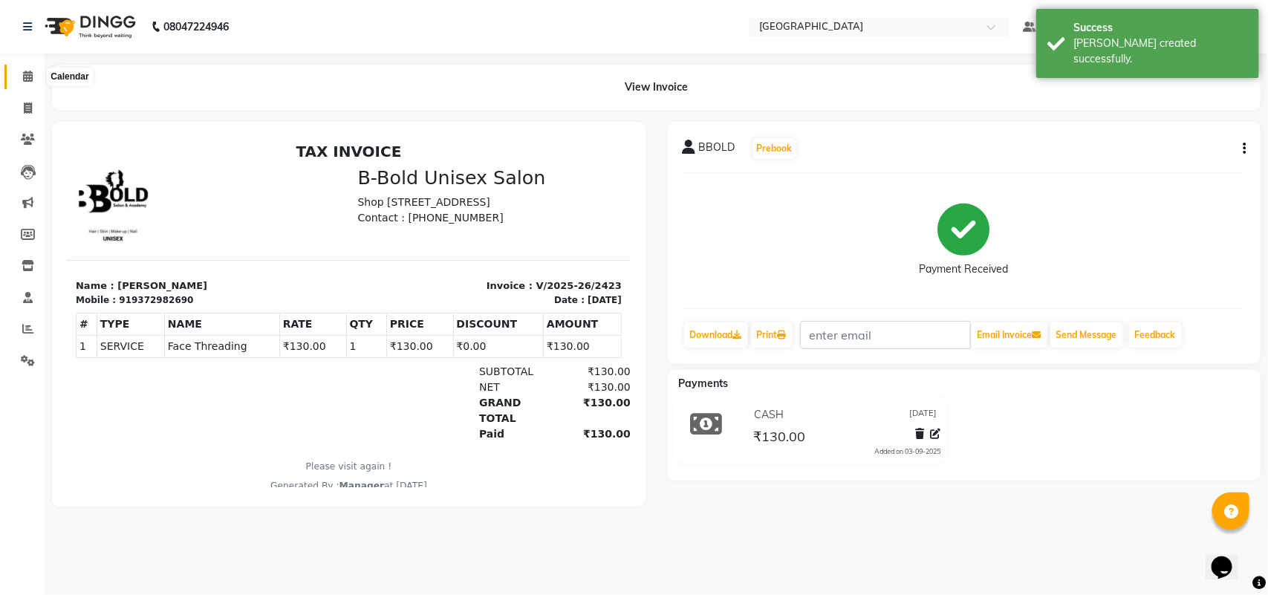
click at [23, 79] on icon at bounding box center [28, 76] width 10 height 11
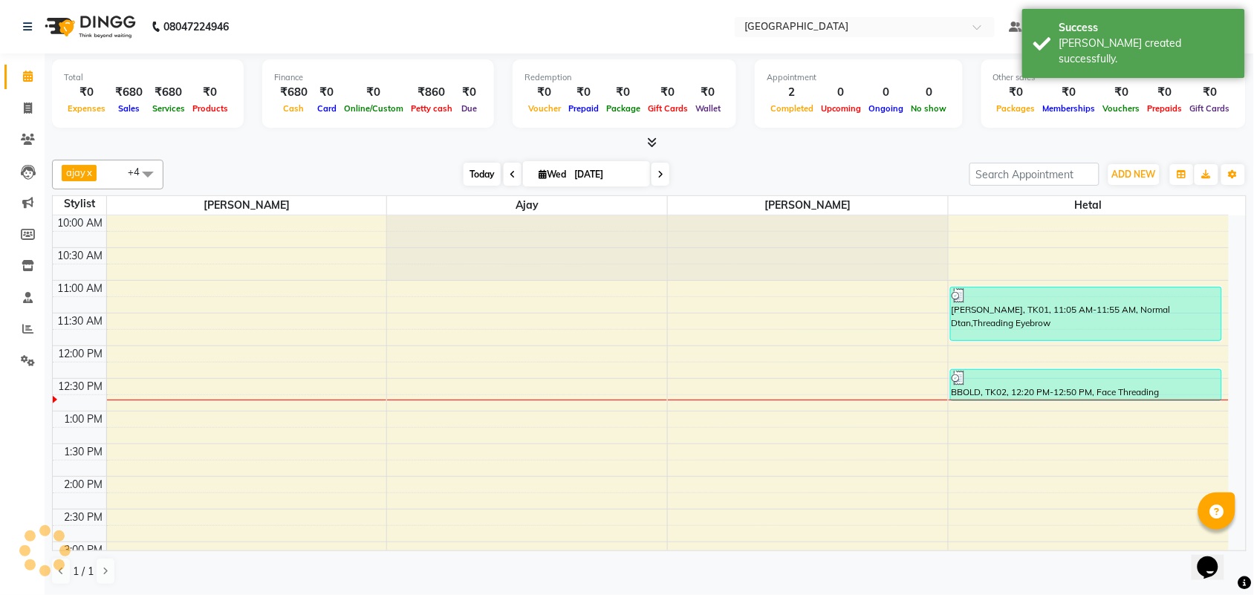
click at [473, 165] on span "Today" at bounding box center [482, 174] width 37 height 23
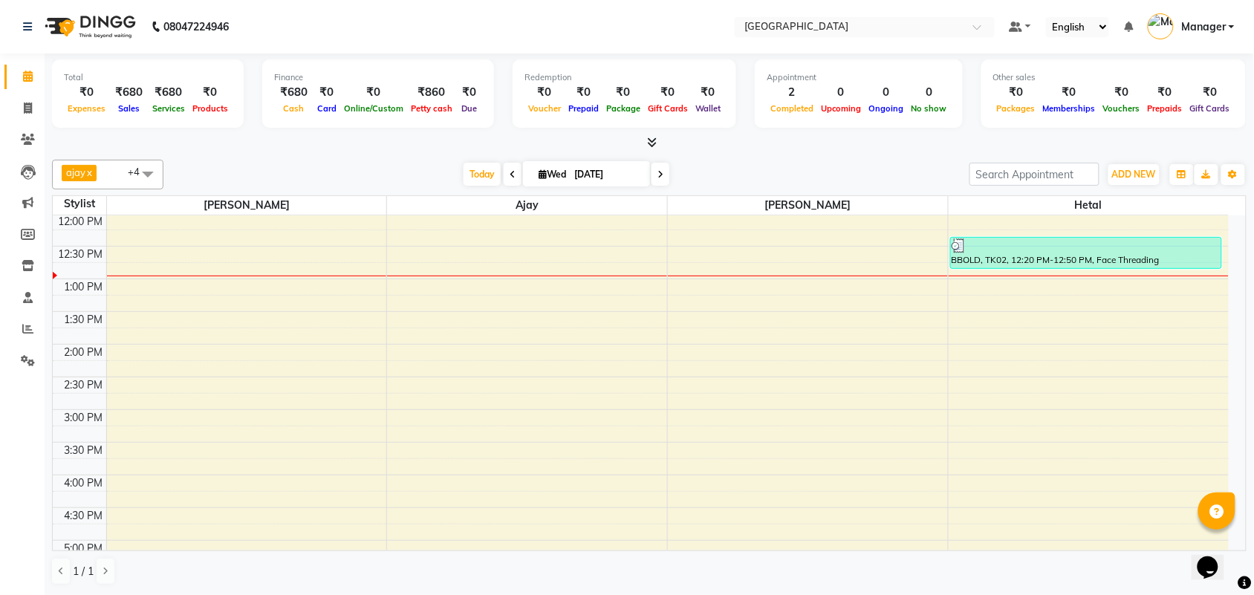
click at [398, 160] on div "ajay x [PERSON_NAME] x [PERSON_NAME] x [PERSON_NAME] x [PERSON_NAME] x +4 Selec…" at bounding box center [649, 175] width 1195 height 30
click at [473, 175] on span "Today" at bounding box center [482, 174] width 37 height 23
